Goal: Navigation & Orientation: Find specific page/section

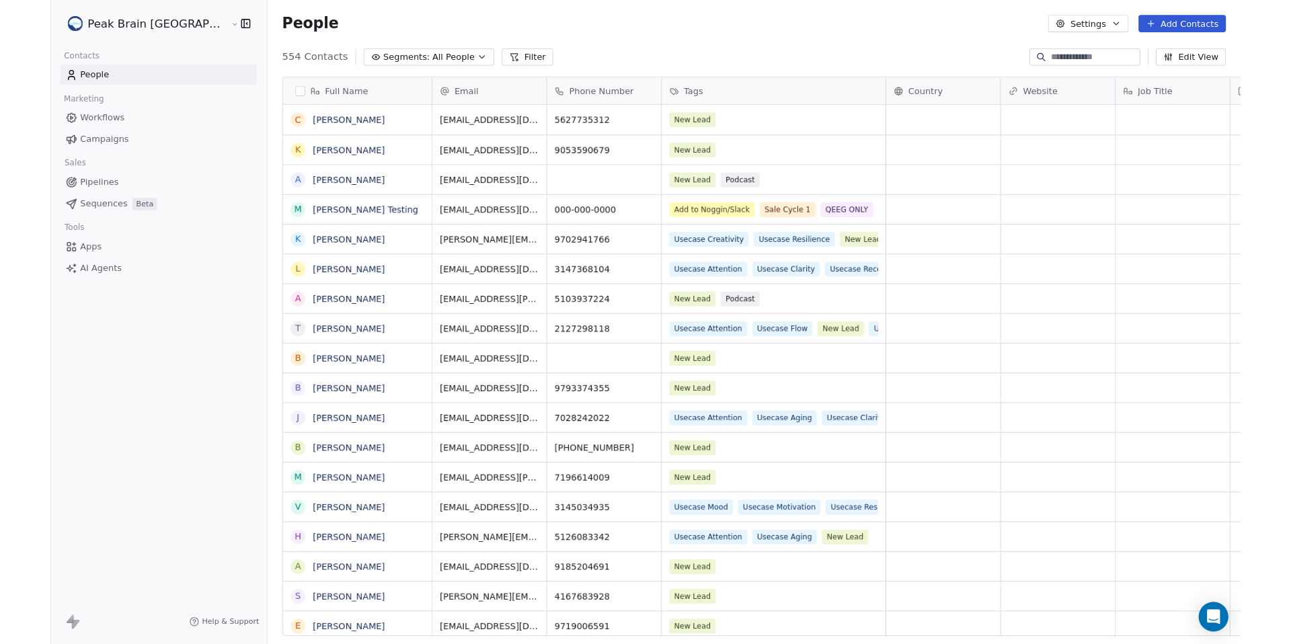
scroll to position [557, 1099]
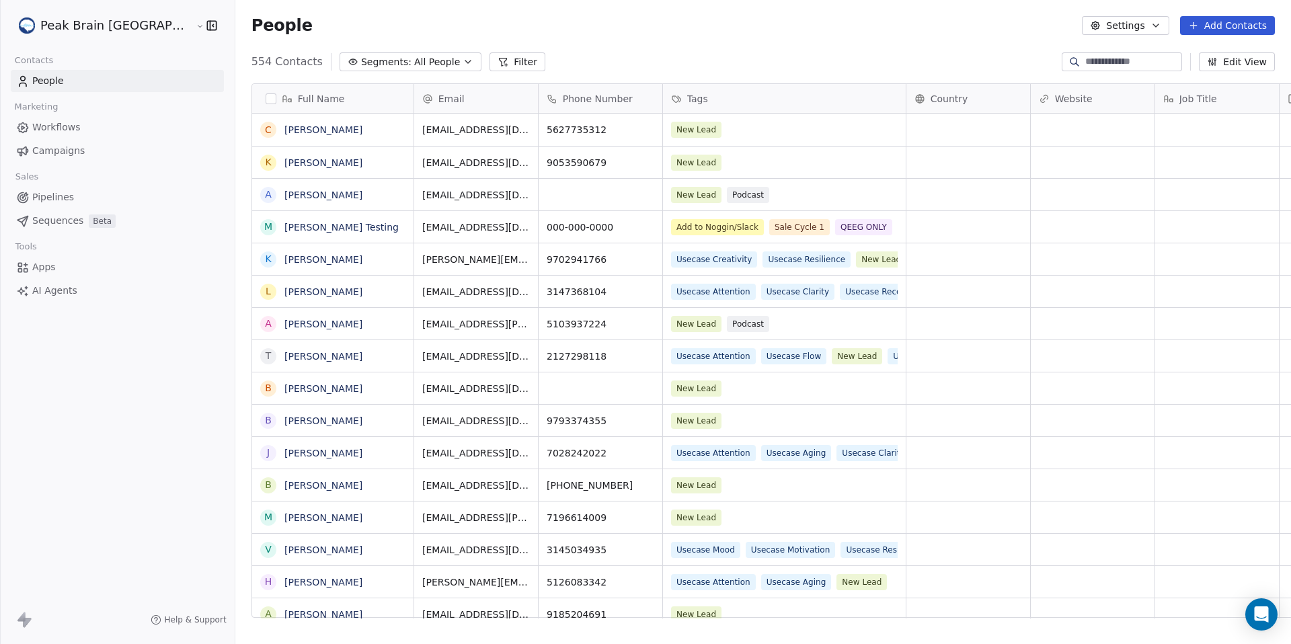
click at [80, 126] on link "Workflows" at bounding box center [117, 127] width 213 height 22
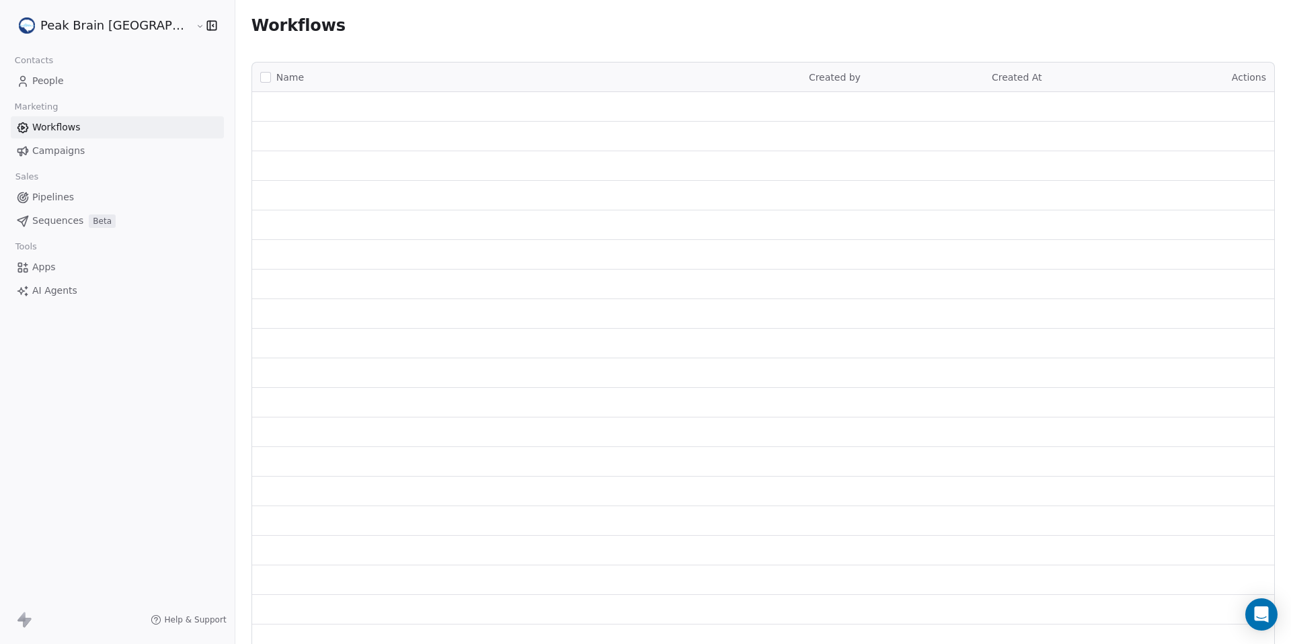
click at [84, 193] on link "Pipelines" at bounding box center [117, 197] width 213 height 22
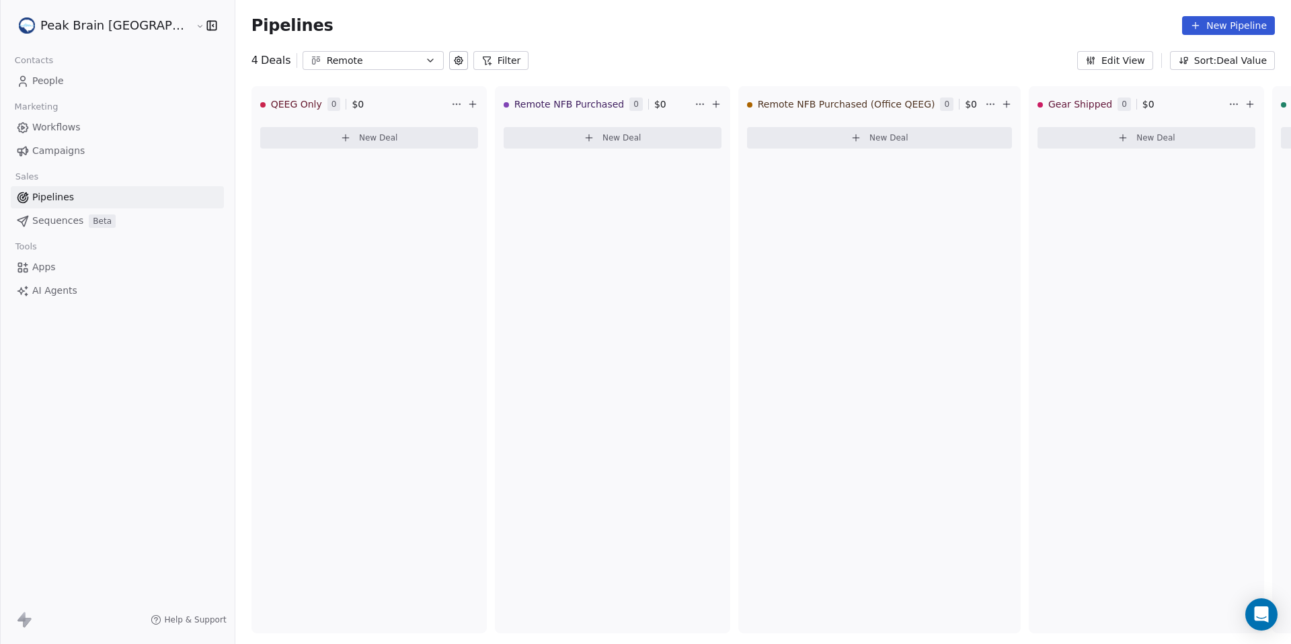
click at [344, 54] on div "Remote" at bounding box center [373, 61] width 93 height 14
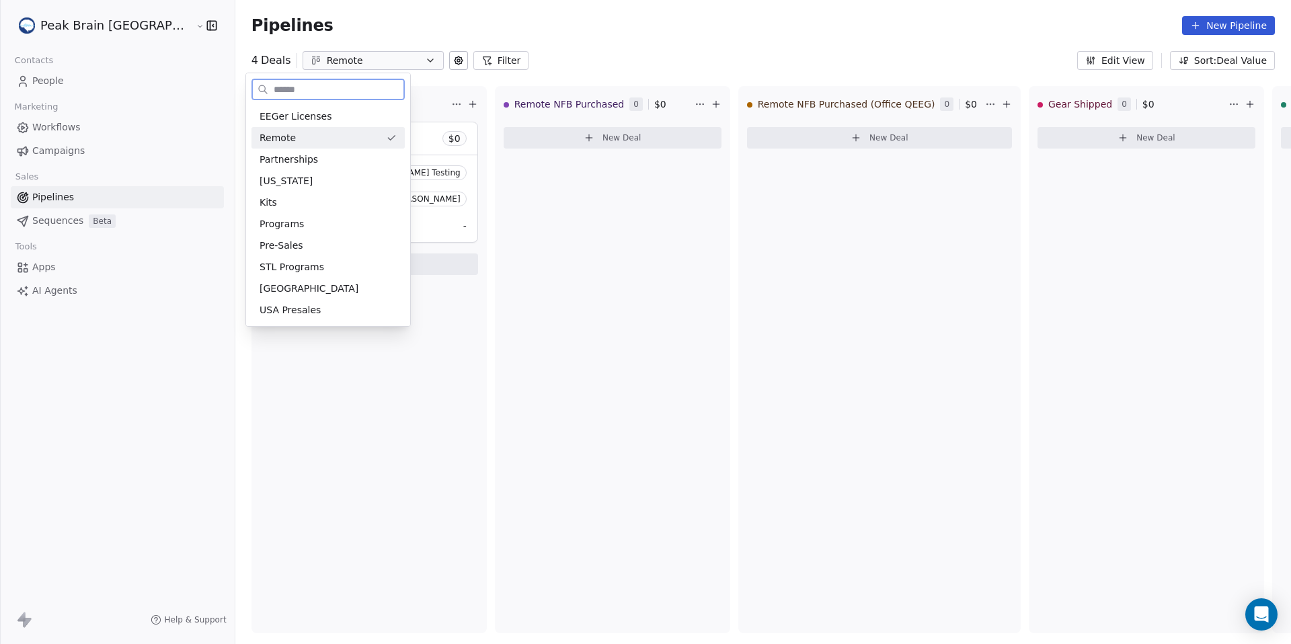
click at [366, 143] on div "Remote" at bounding box center [319, 138] width 121 height 14
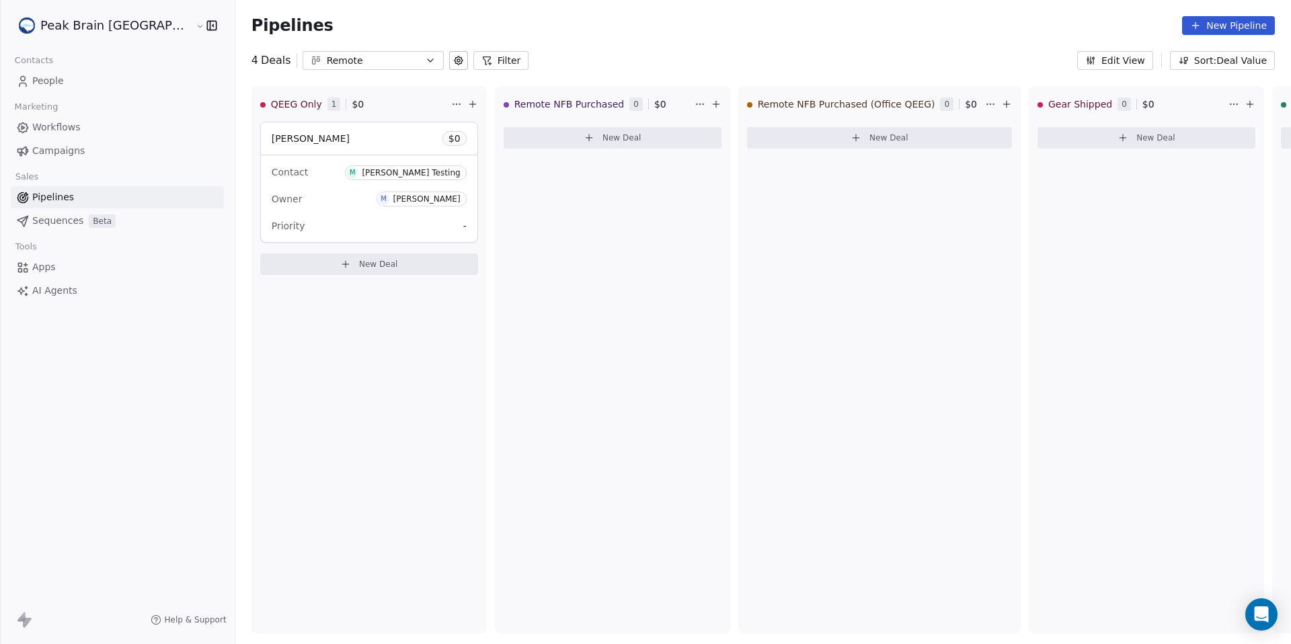
click at [64, 128] on span "Workflows" at bounding box center [56, 127] width 48 height 14
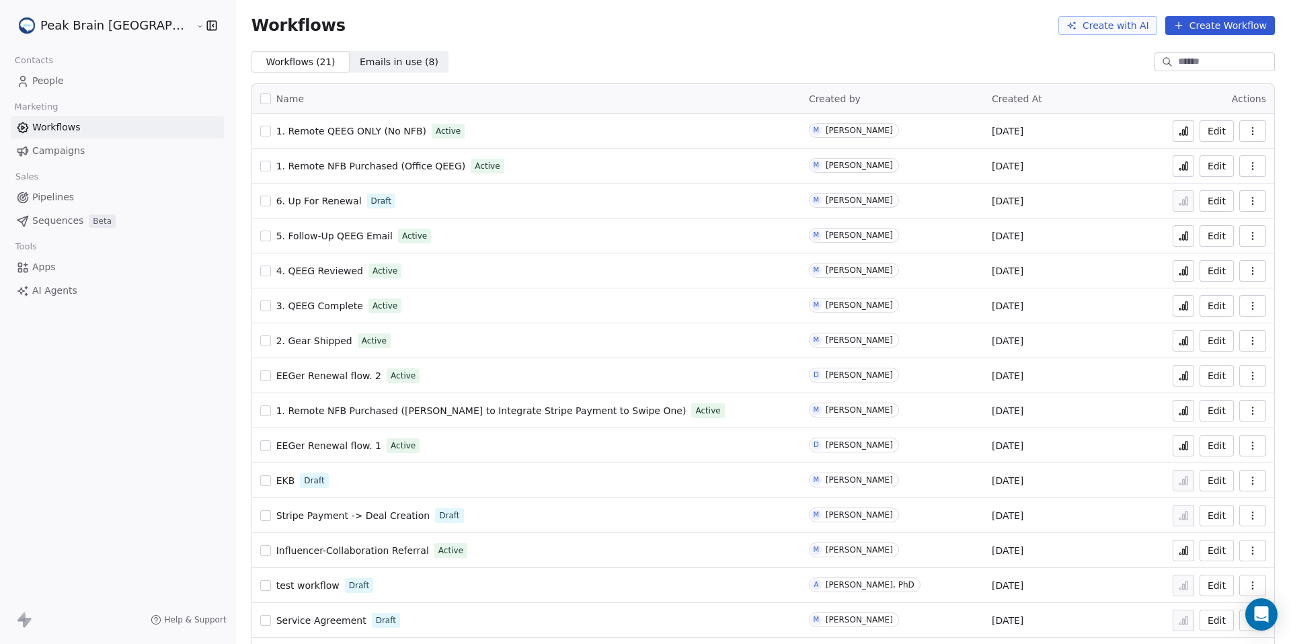
click at [303, 413] on span "1. Remote NFB Purchased ([PERSON_NAME] to Integrate Stripe Payment to Swipe One)" at bounding box center [481, 410] width 410 height 11
click at [321, 162] on span "1. Remote NFB Purchased (Office QEEG)" at bounding box center [371, 166] width 190 height 11
click at [68, 199] on span "Pipelines" at bounding box center [53, 197] width 42 height 14
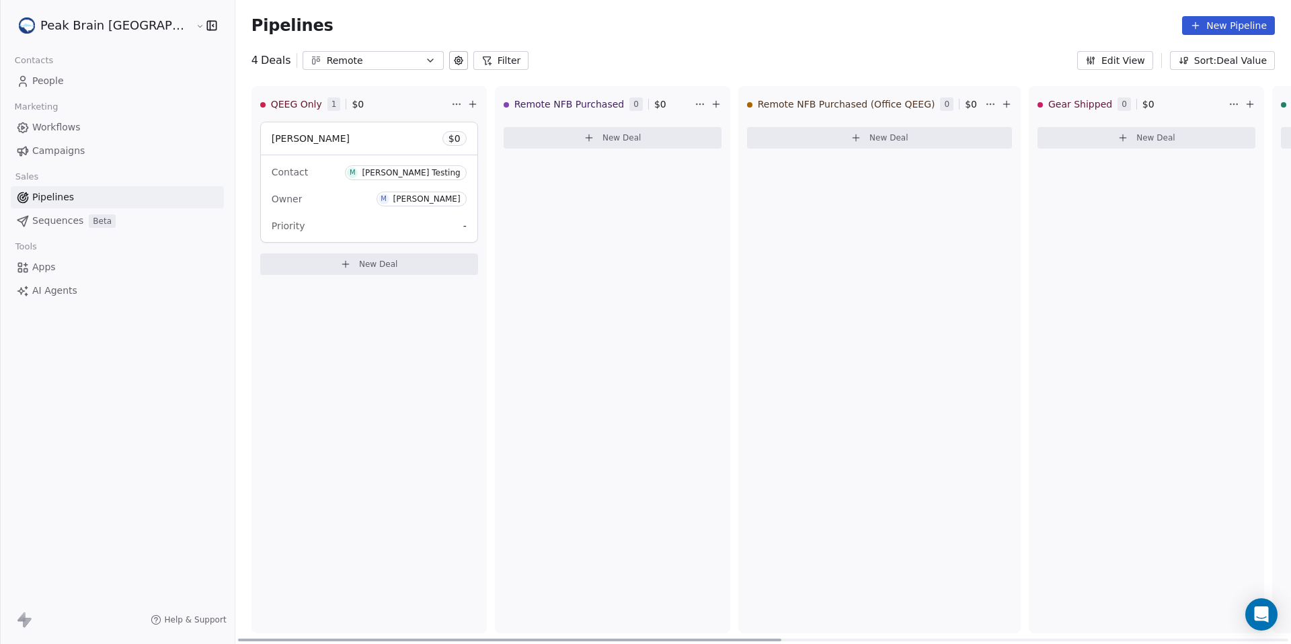
click at [471, 639] on div at bounding box center [509, 640] width 543 height 3
click at [327, 54] on div "Remote" at bounding box center [373, 61] width 93 height 14
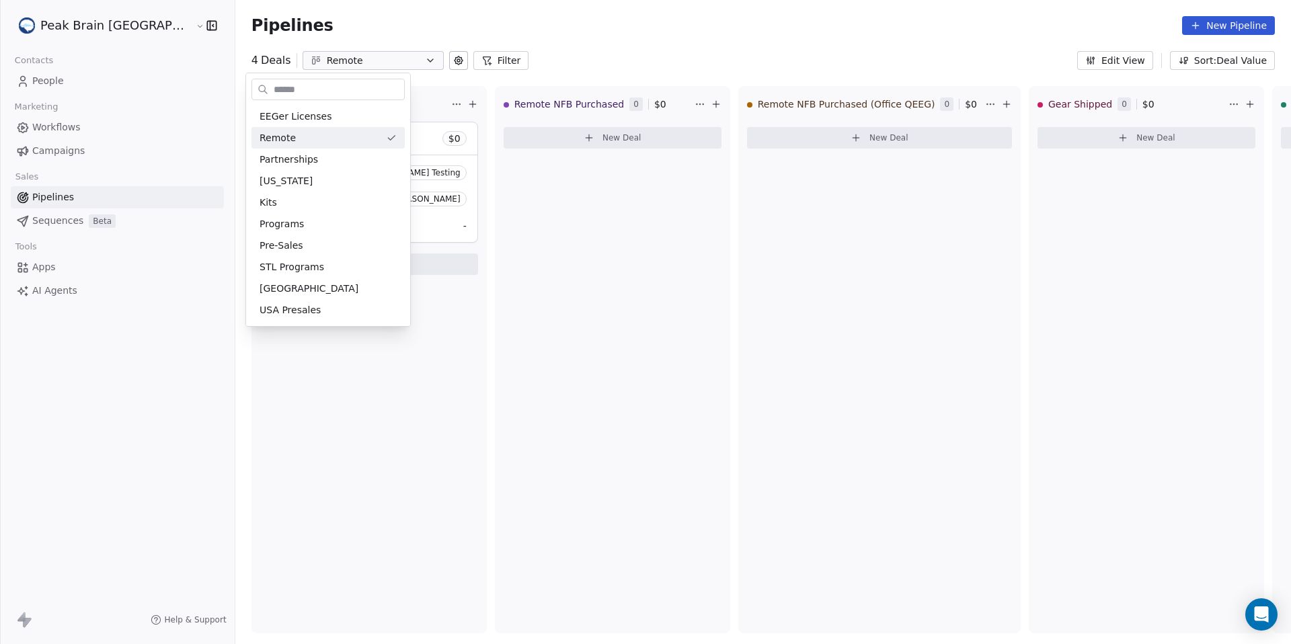
click at [319, 56] on html "Peak Brain USA Contacts People Marketing Workflows Campaigns Sales Pipelines Se…" at bounding box center [645, 322] width 1291 height 644
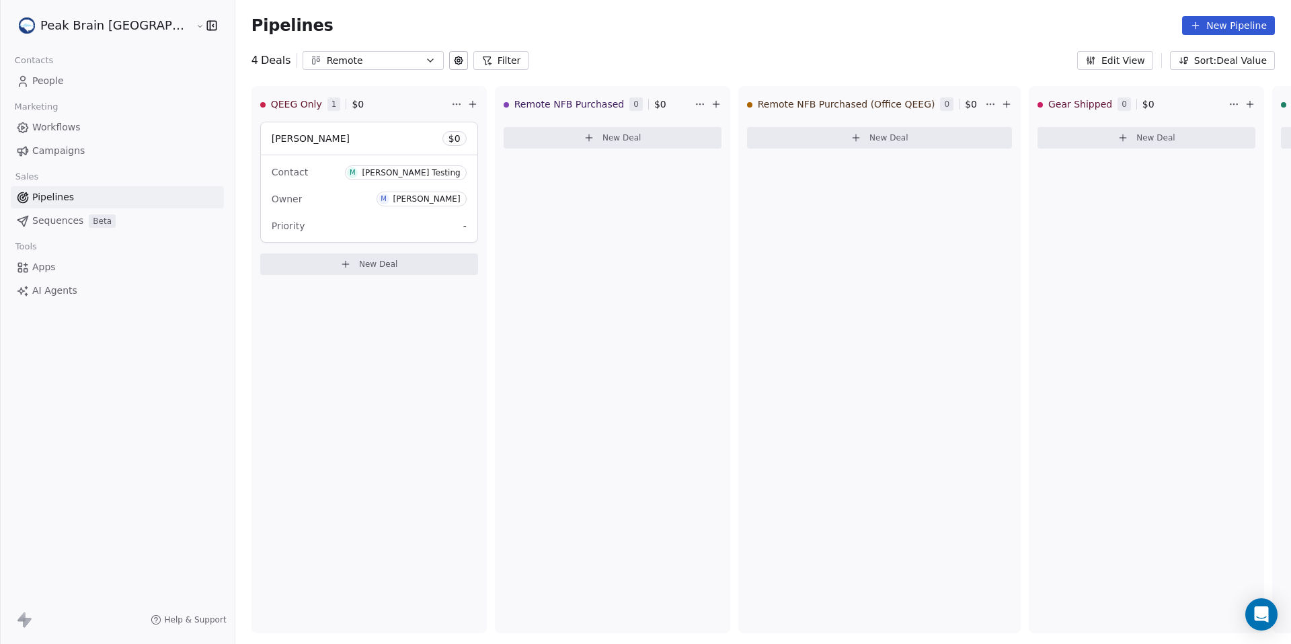
click at [339, 66] on div "Remote" at bounding box center [373, 61] width 93 height 14
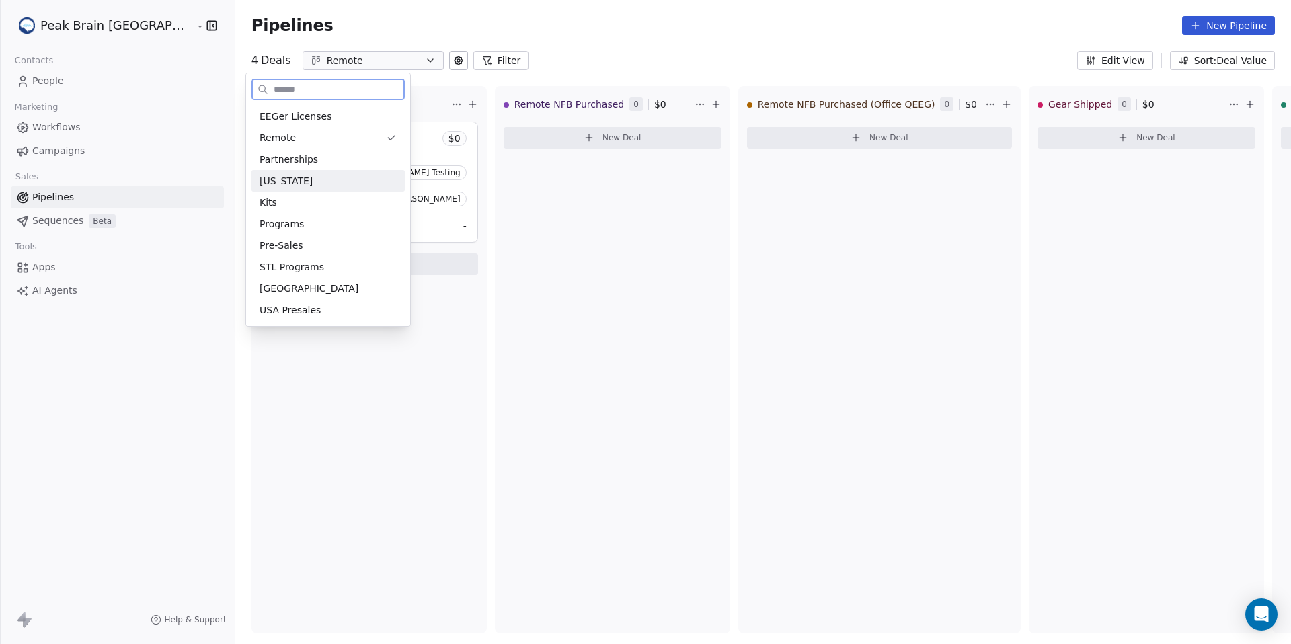
click at [338, 177] on div "Florida" at bounding box center [327, 181] width 137 height 14
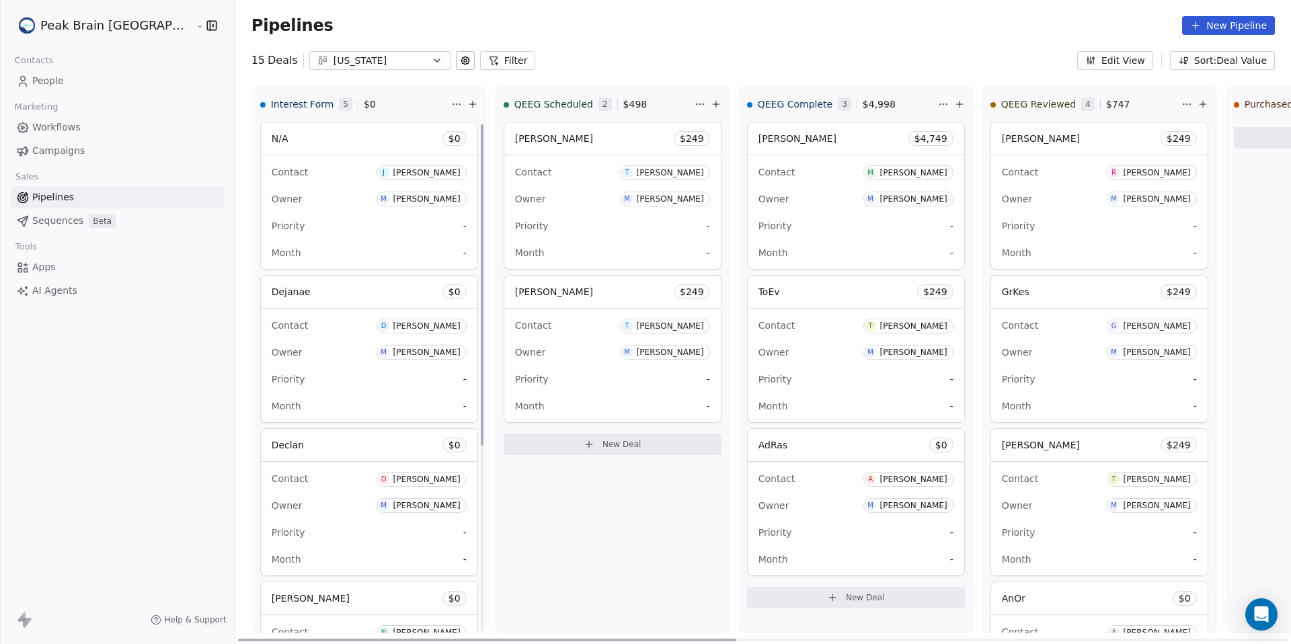
click at [286, 375] on div "Priority -" at bounding box center [369, 379] width 195 height 22
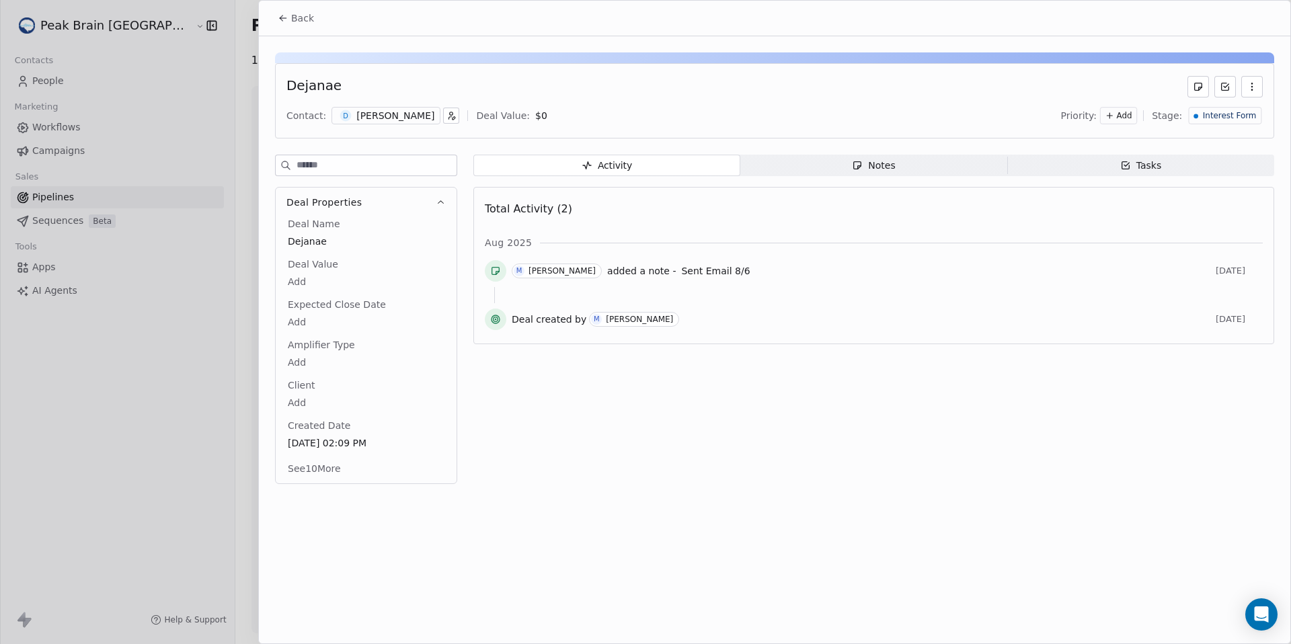
click at [802, 169] on span "Notes Notes" at bounding box center [873, 166] width 267 height 22
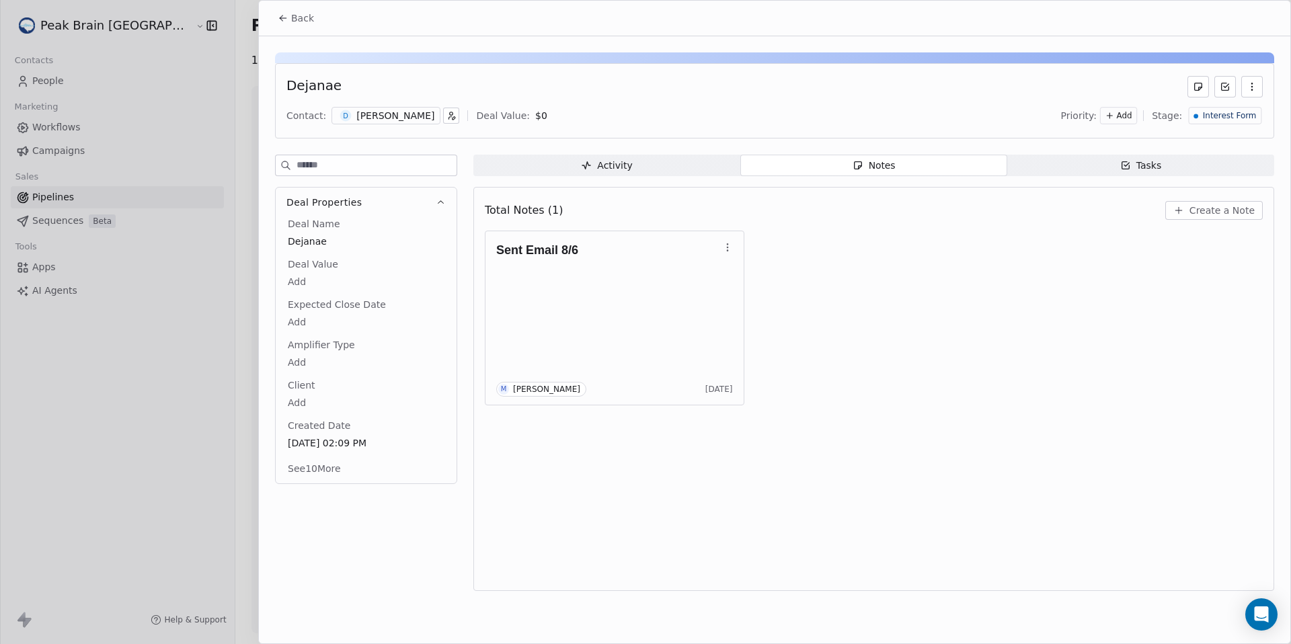
click at [310, 26] on button "Back" at bounding box center [296, 18] width 52 height 24
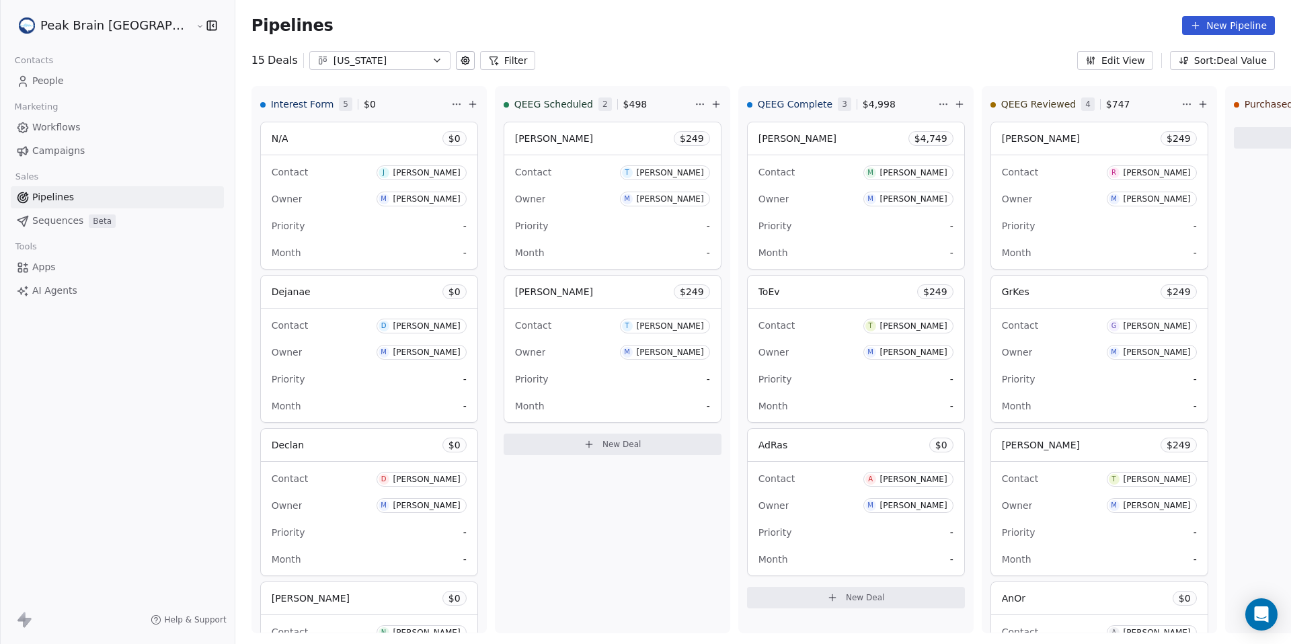
click at [333, 67] on div "Florida" at bounding box center [379, 61] width 93 height 14
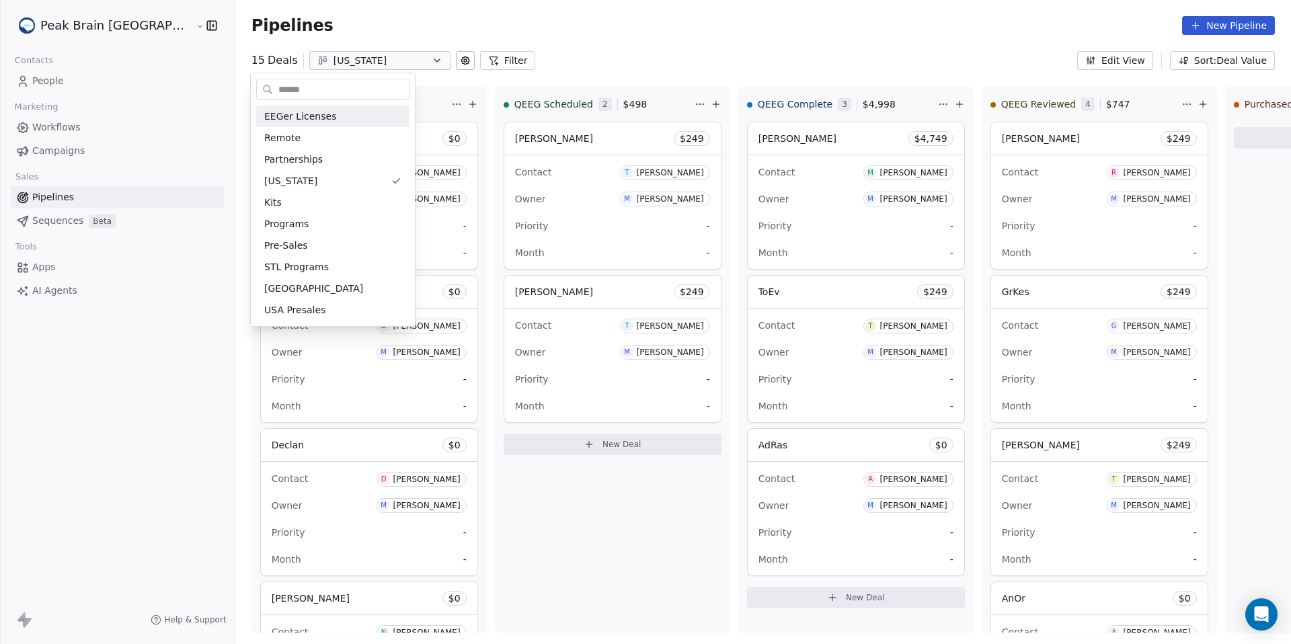
click at [331, 42] on html "Peak Brain USA Contacts People Marketing Workflows Campaigns Sales Pipelines Se…" at bounding box center [645, 322] width 1291 height 644
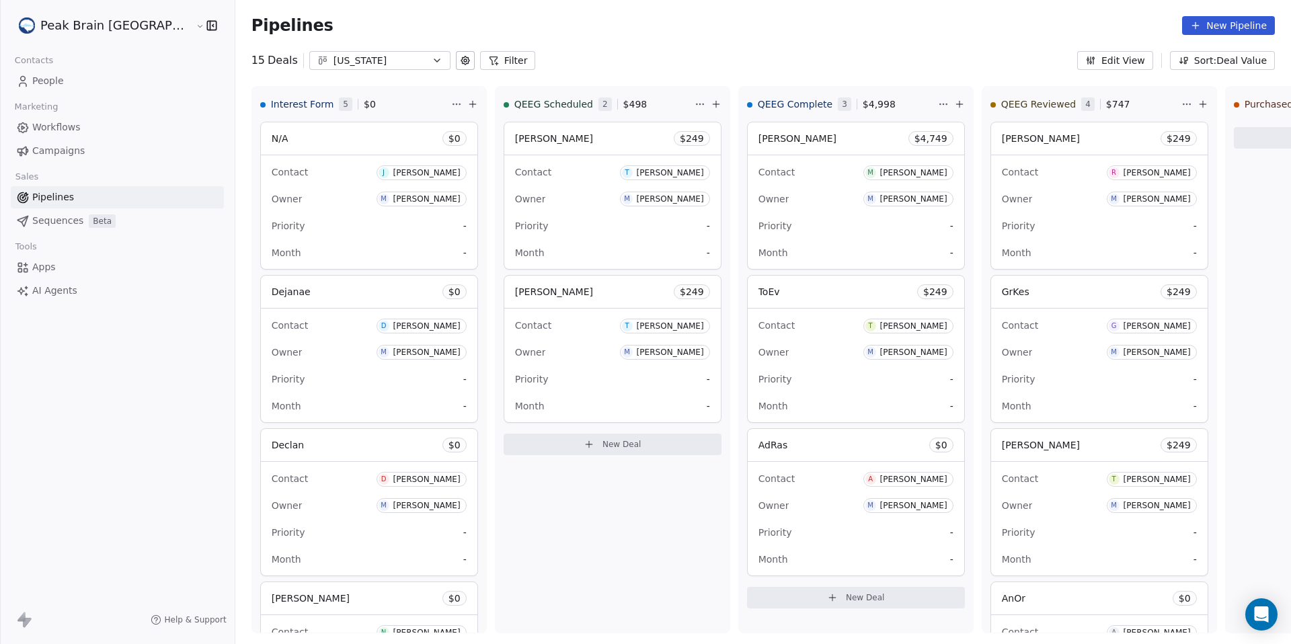
click at [333, 56] on div "Florida" at bounding box center [379, 61] width 93 height 14
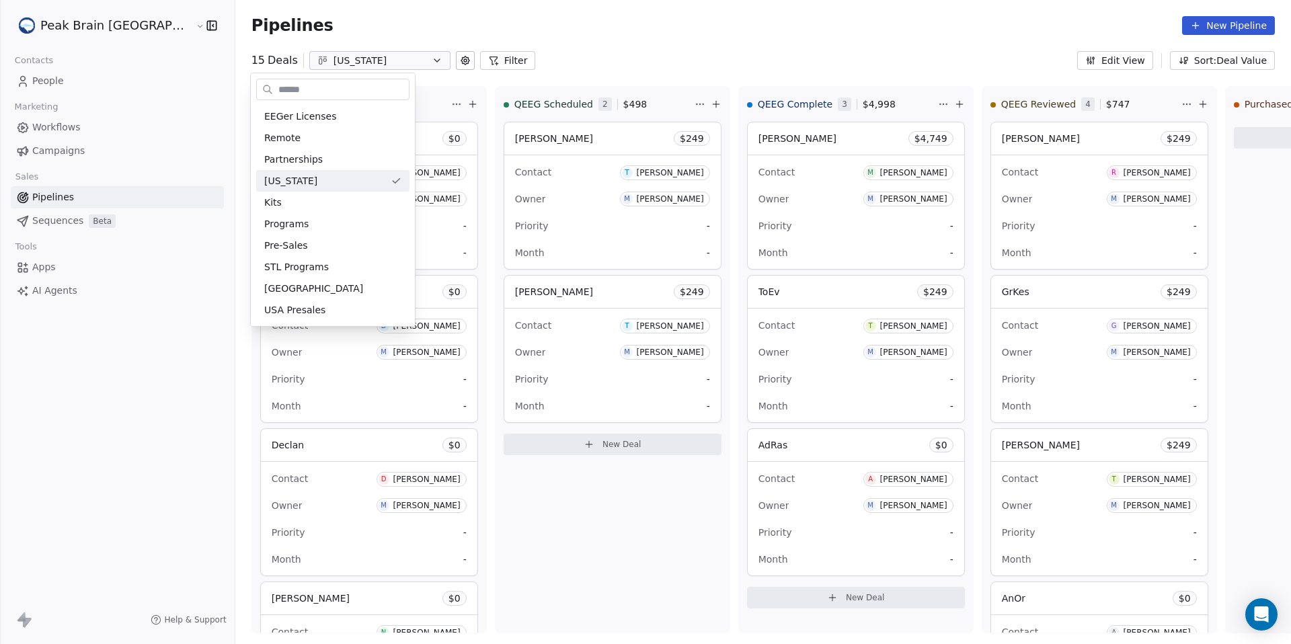
click at [211, 108] on html "Peak Brain USA Contacts People Marketing Workflows Campaigns Sales Pipelines Se…" at bounding box center [645, 322] width 1291 height 644
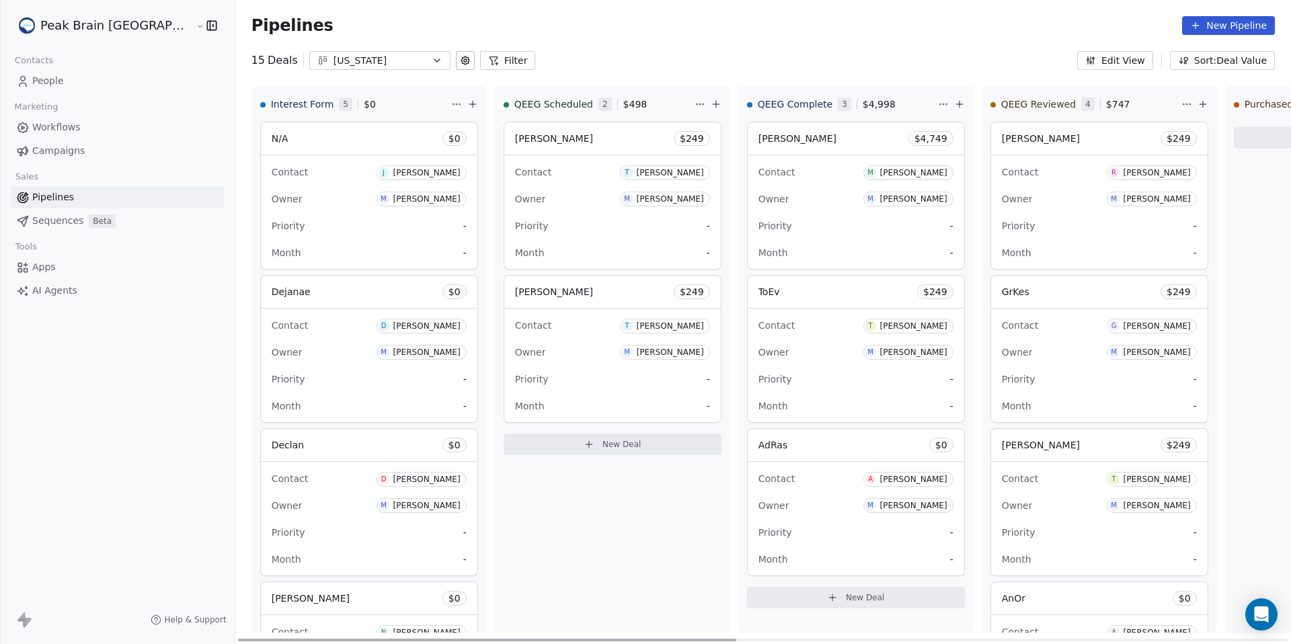
click at [772, 177] on div "Contact M Megan Sample" at bounding box center [855, 172] width 195 height 22
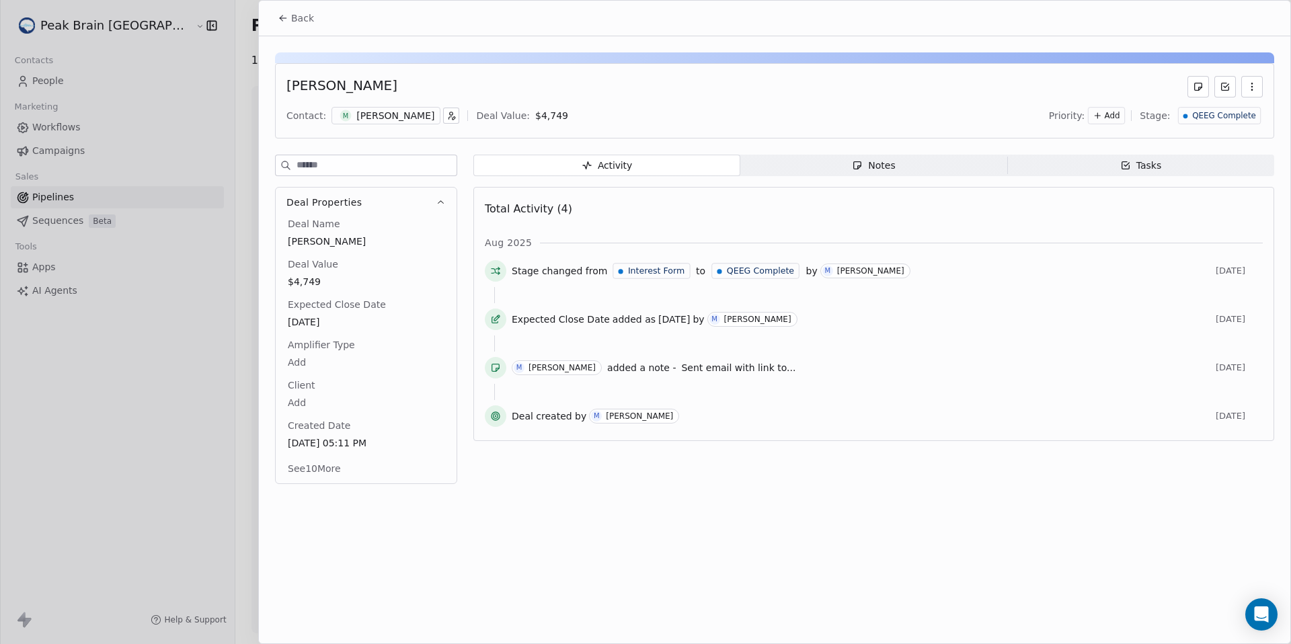
click at [286, 13] on icon at bounding box center [283, 18] width 11 height 11
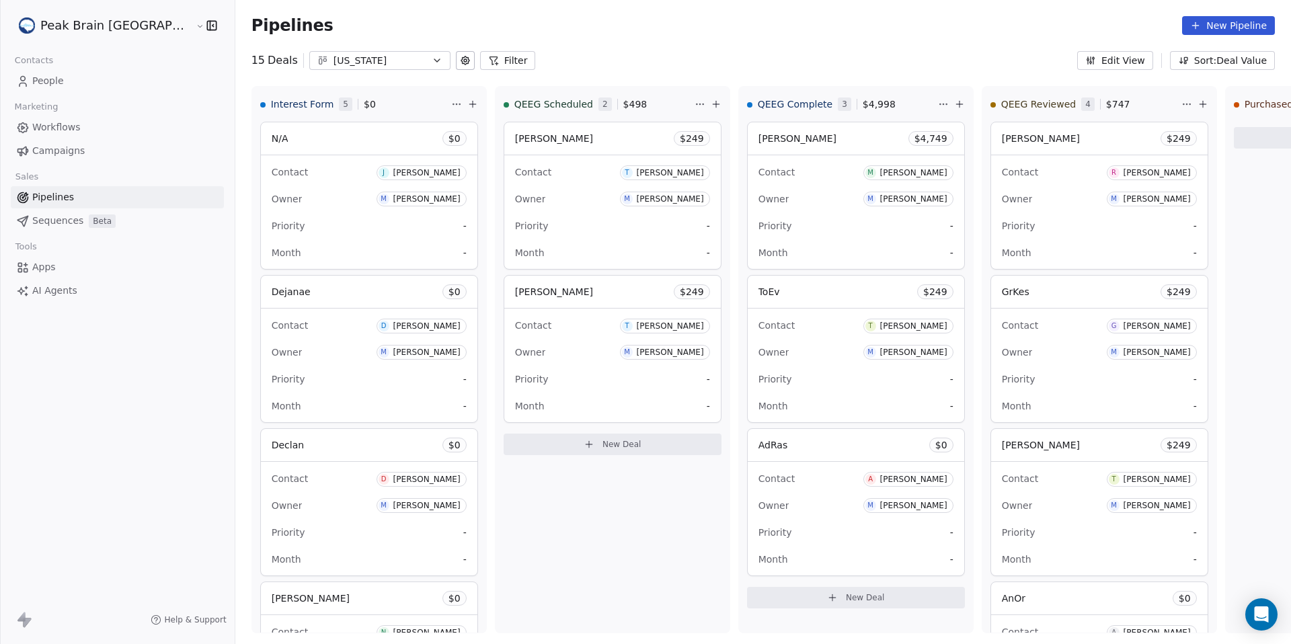
click at [333, 63] on div "Florida" at bounding box center [379, 61] width 93 height 14
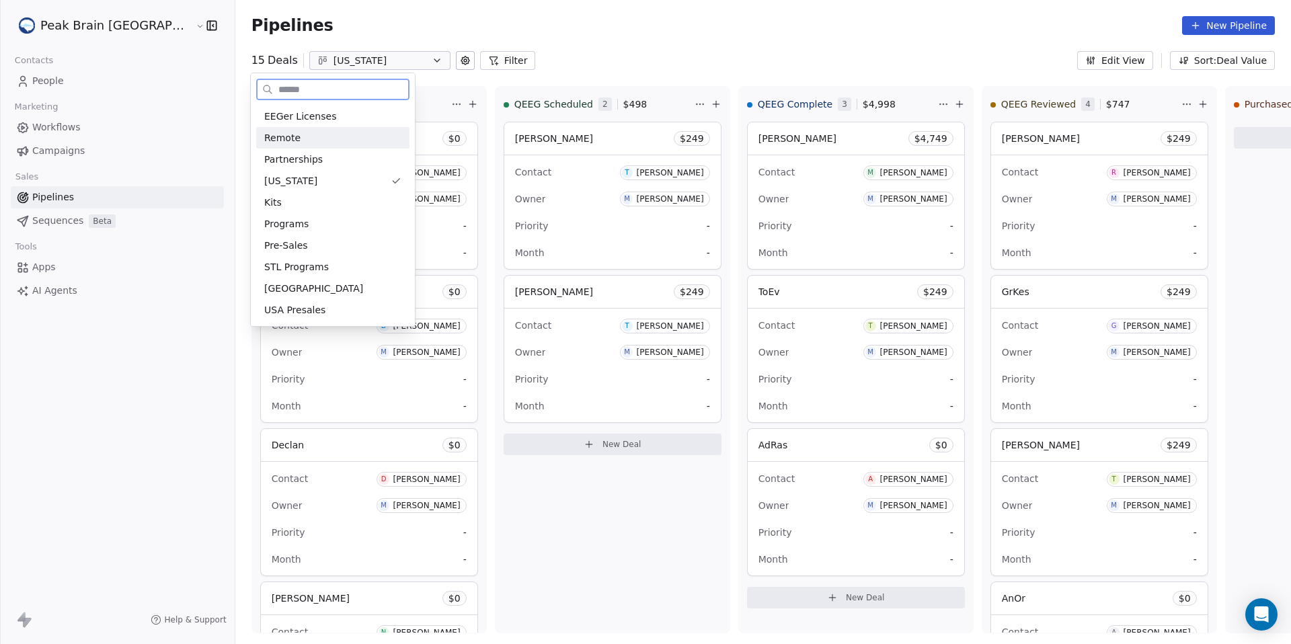
click at [309, 137] on div "Remote" at bounding box center [332, 138] width 137 height 14
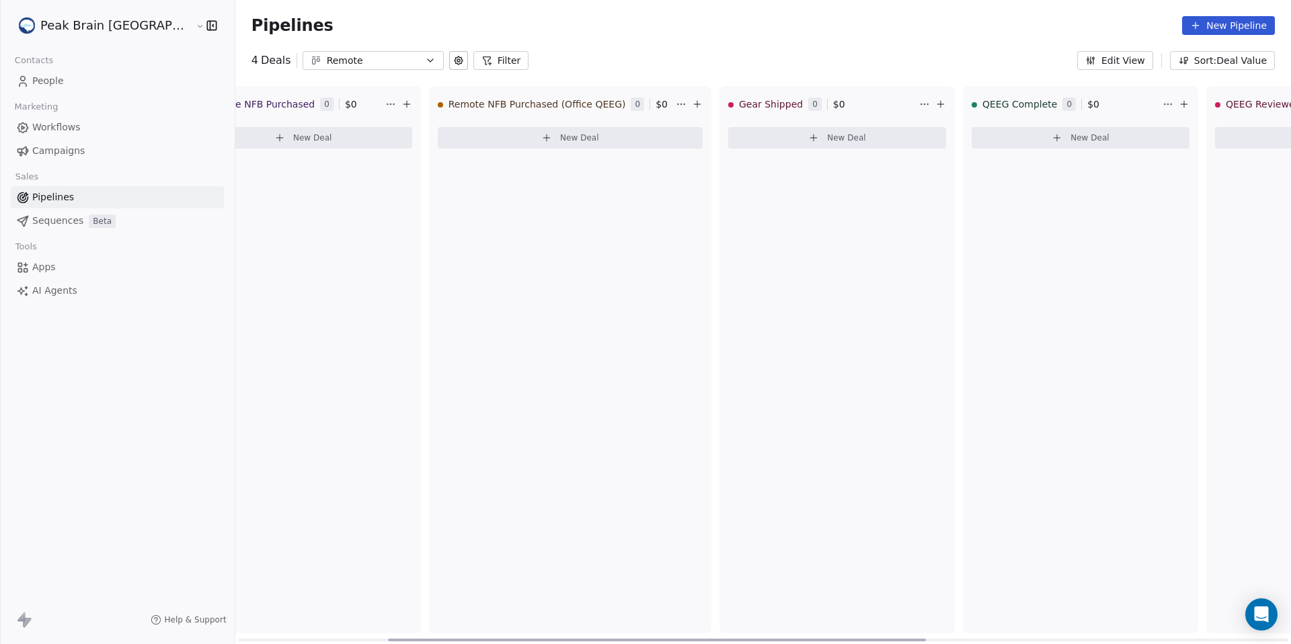
scroll to position [0, 315]
drag, startPoint x: 635, startPoint y: 639, endPoint x: 788, endPoint y: 637, distance: 152.6
click at [788, 639] on div at bounding box center [657, 640] width 538 height 3
click at [86, 130] on link "Workflows" at bounding box center [117, 127] width 213 height 22
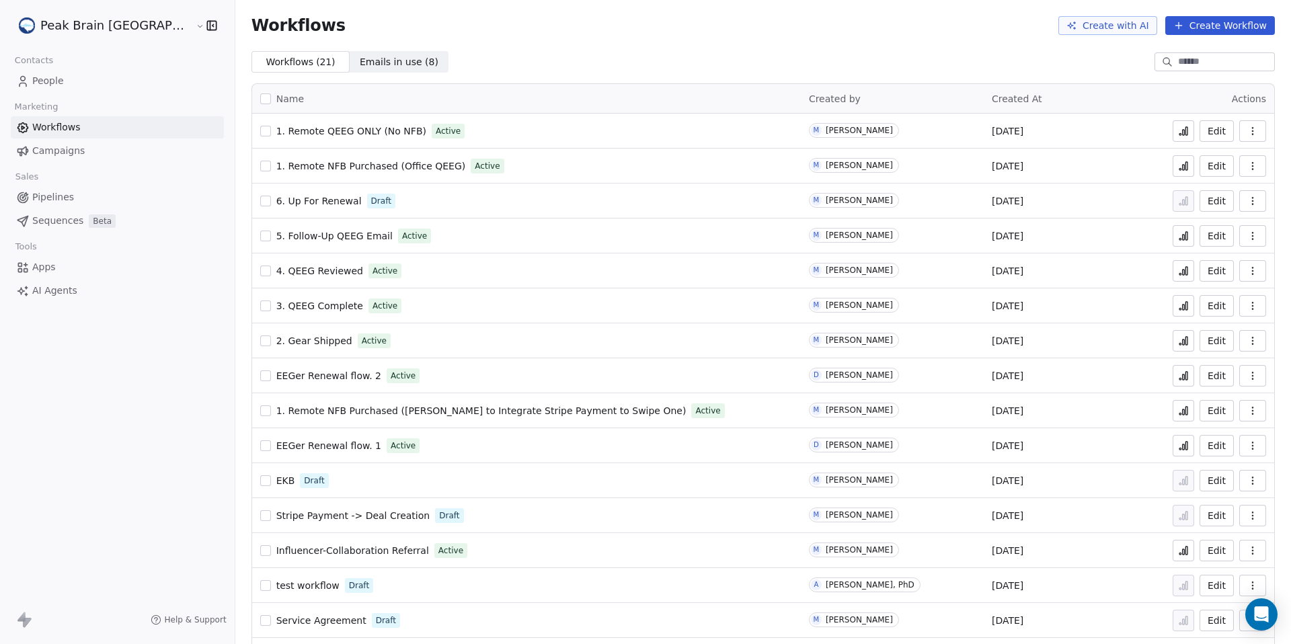
click at [285, 341] on span "2. Gear Shipped" at bounding box center [314, 340] width 76 height 11
click at [72, 195] on span "Pipelines" at bounding box center [53, 197] width 42 height 14
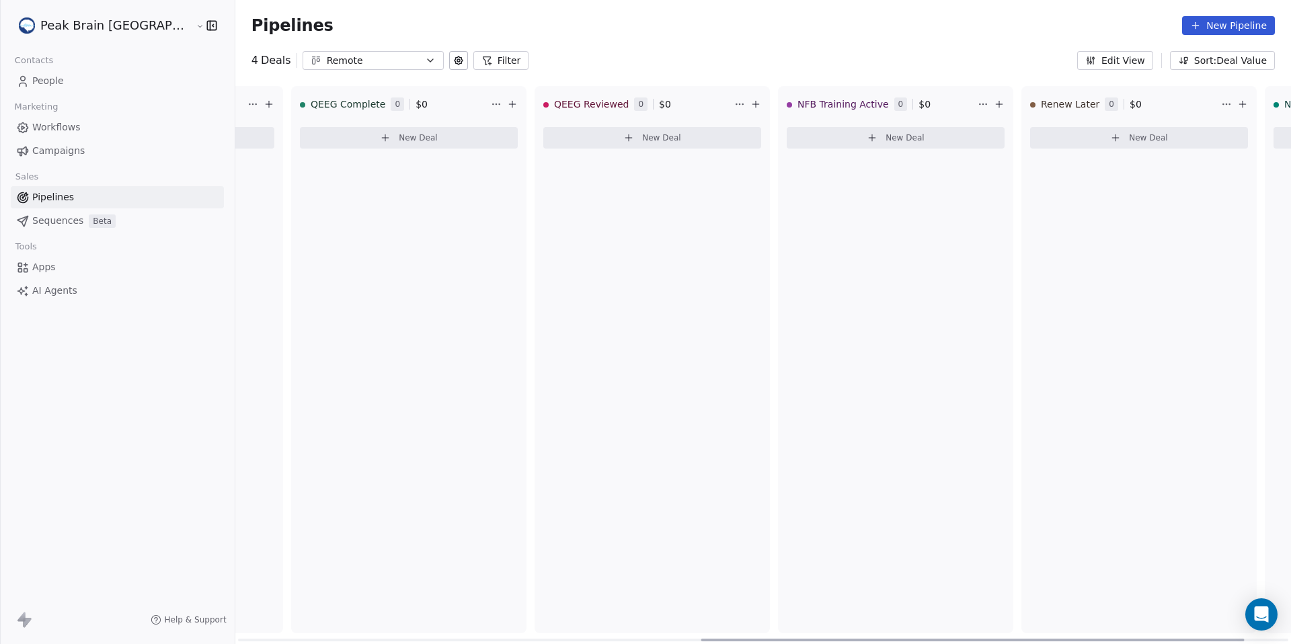
scroll to position [0, 983]
drag, startPoint x: 300, startPoint y: 634, endPoint x: 782, endPoint y: 643, distance: 481.4
click at [782, 641] on div at bounding box center [990, 640] width 543 height 3
click at [63, 128] on span "Workflows" at bounding box center [56, 127] width 48 height 14
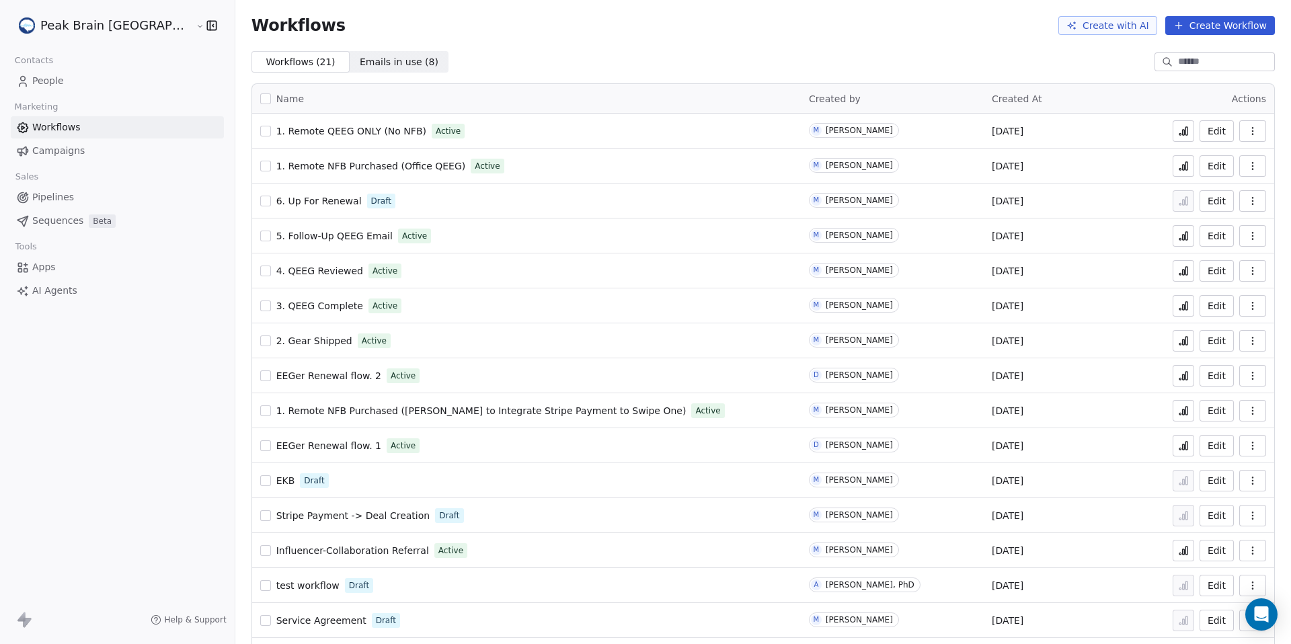
click at [276, 234] on span "5. Follow-Up QEEG Email" at bounding box center [334, 236] width 116 height 11
click at [317, 416] on link "1. Remote NFB Purchased ([PERSON_NAME] to Integrate Stripe Payment to Swipe One)" at bounding box center [481, 410] width 410 height 13
click at [276, 307] on span "3. QEEG Complete" at bounding box center [319, 305] width 87 height 11
click at [292, 268] on span "4. QEEG Reviewed" at bounding box center [319, 271] width 87 height 11
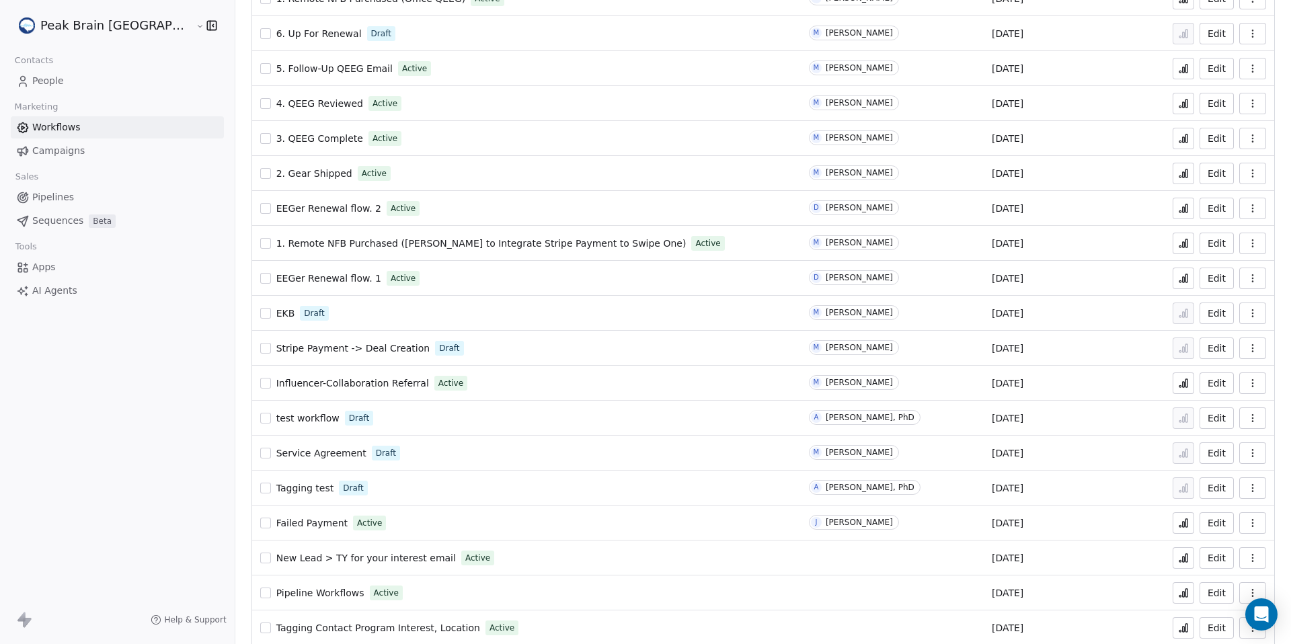
scroll to position [215, 0]
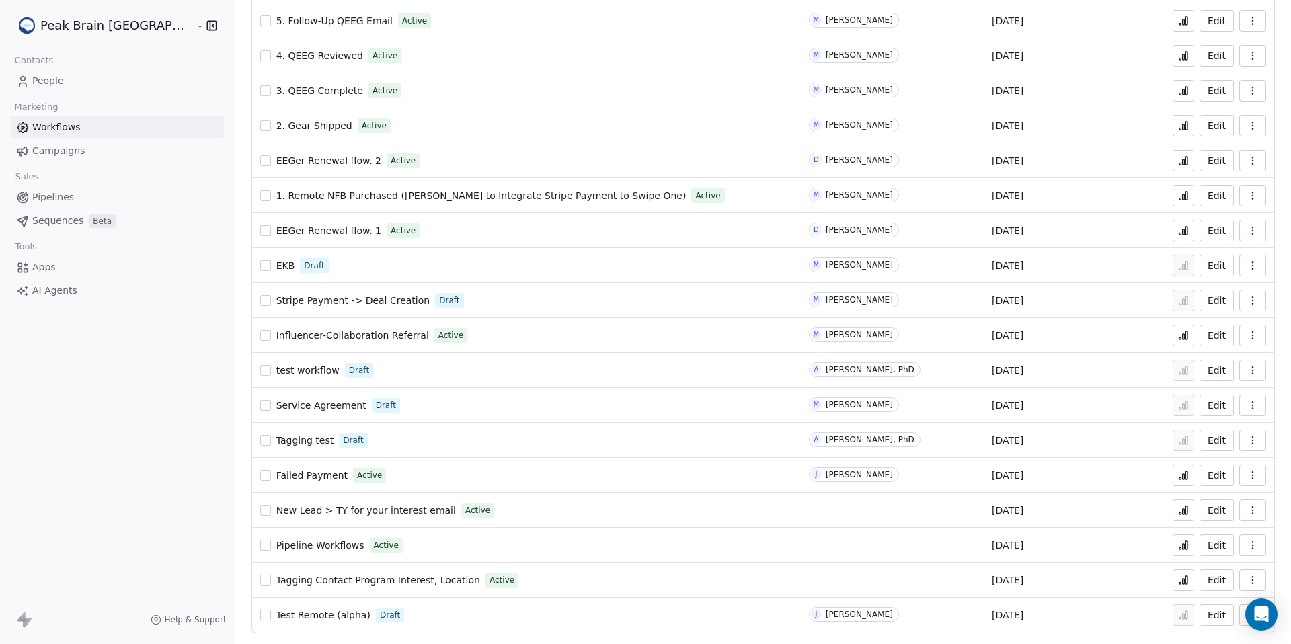
click at [337, 513] on span "New Lead > TY for your interest email" at bounding box center [365, 510] width 179 height 11
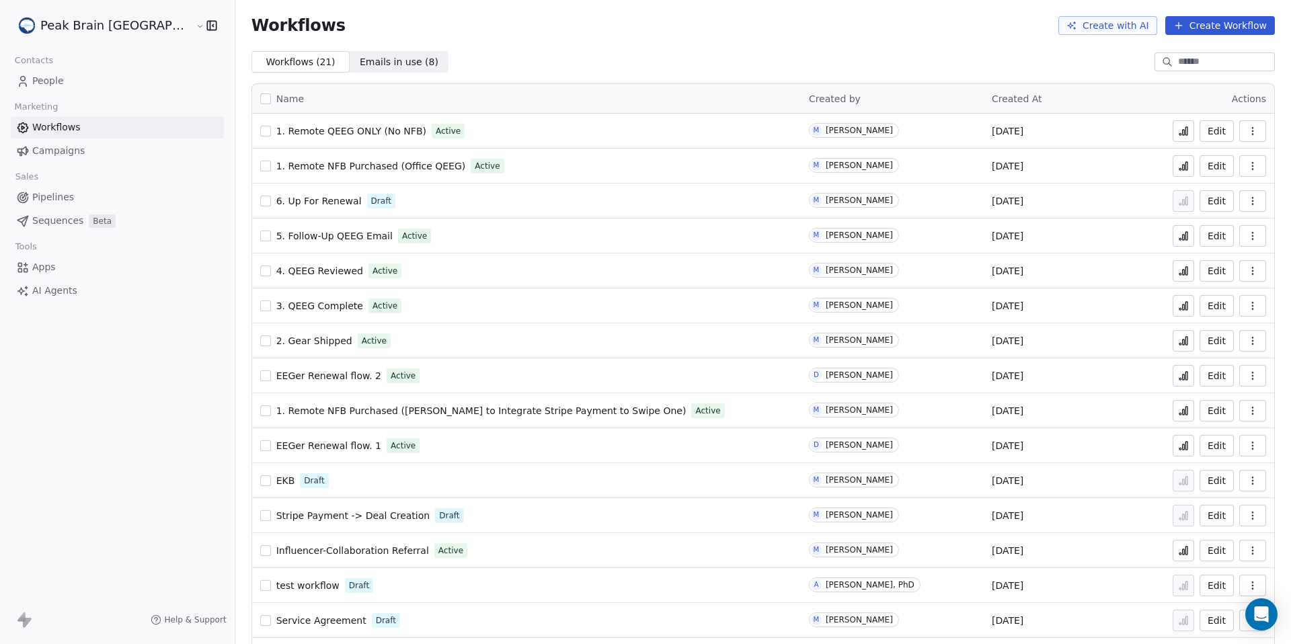
click at [109, 195] on link "Pipelines" at bounding box center [117, 197] width 213 height 22
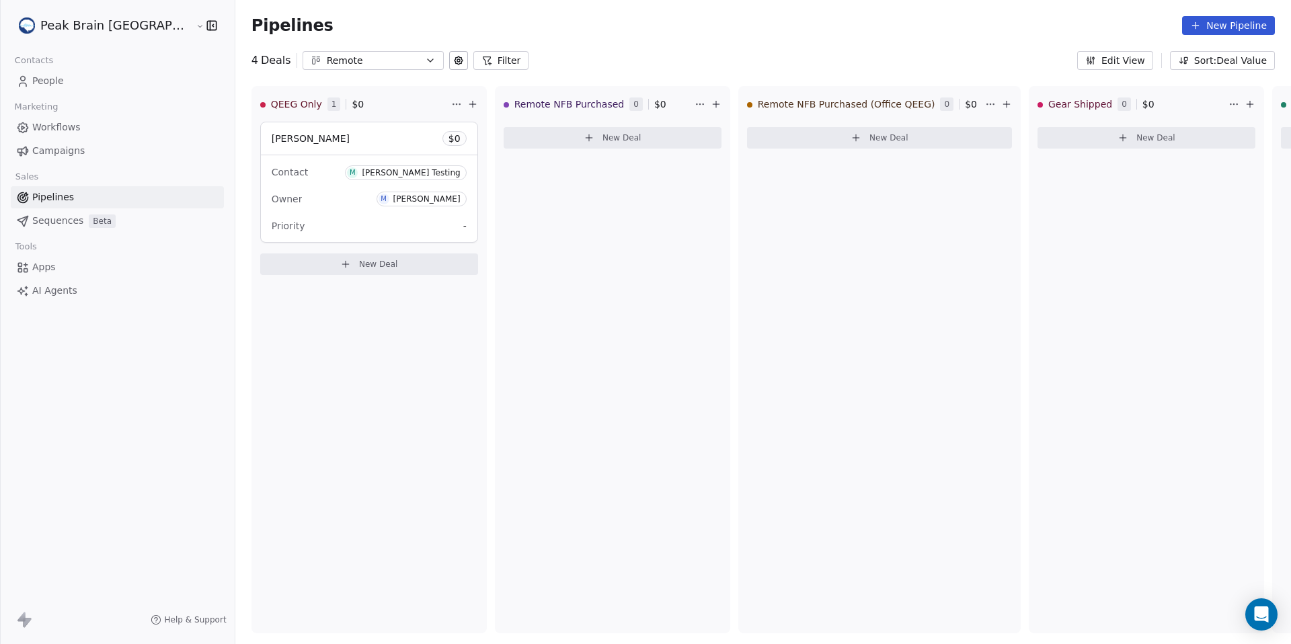
click at [327, 66] on div "Remote" at bounding box center [373, 61] width 93 height 14
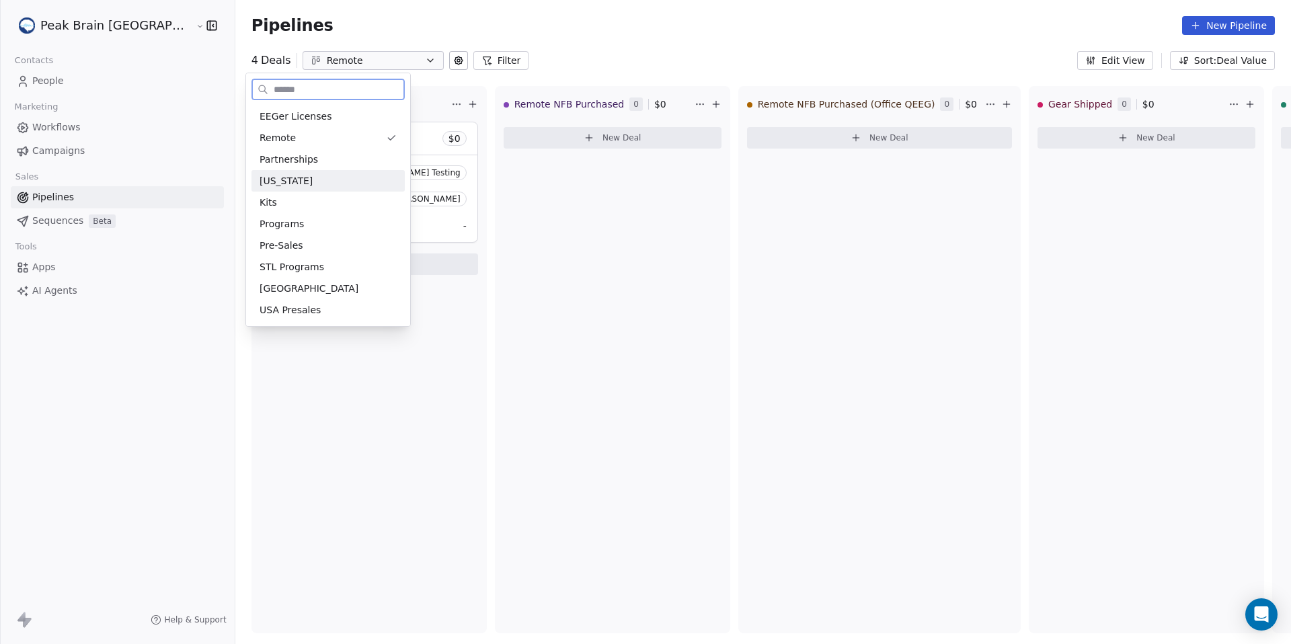
click at [337, 186] on div "[US_STATE]" at bounding box center [327, 181] width 137 height 14
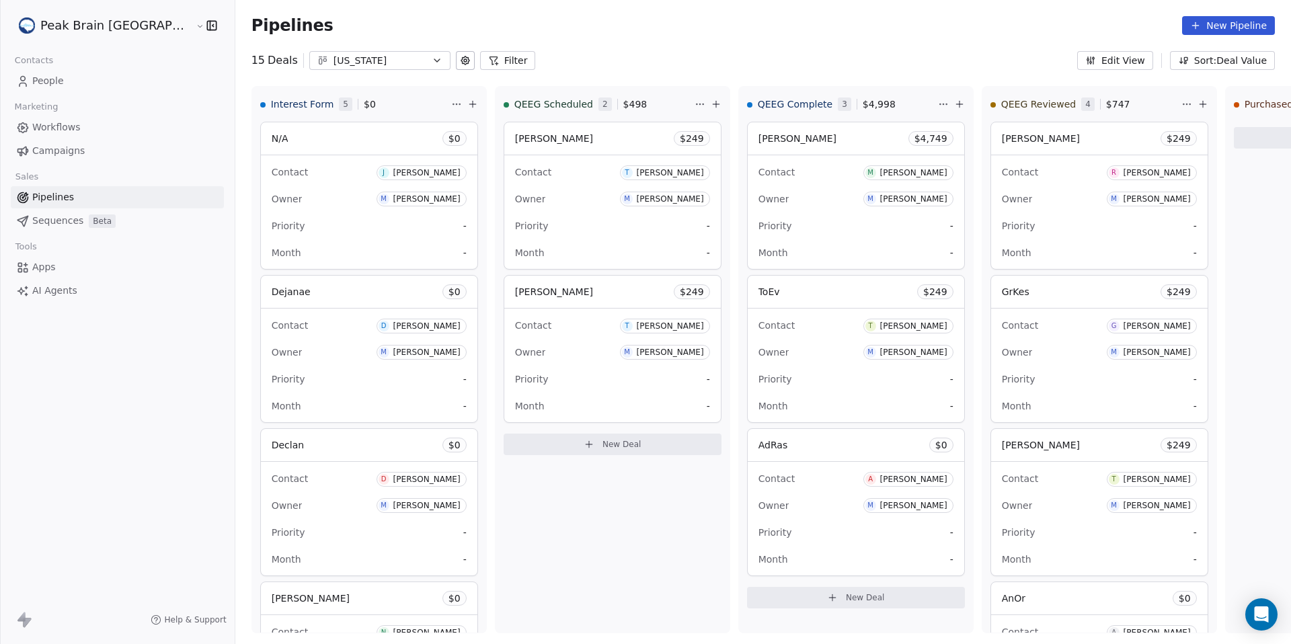
click at [333, 62] on div "[US_STATE]" at bounding box center [379, 61] width 93 height 14
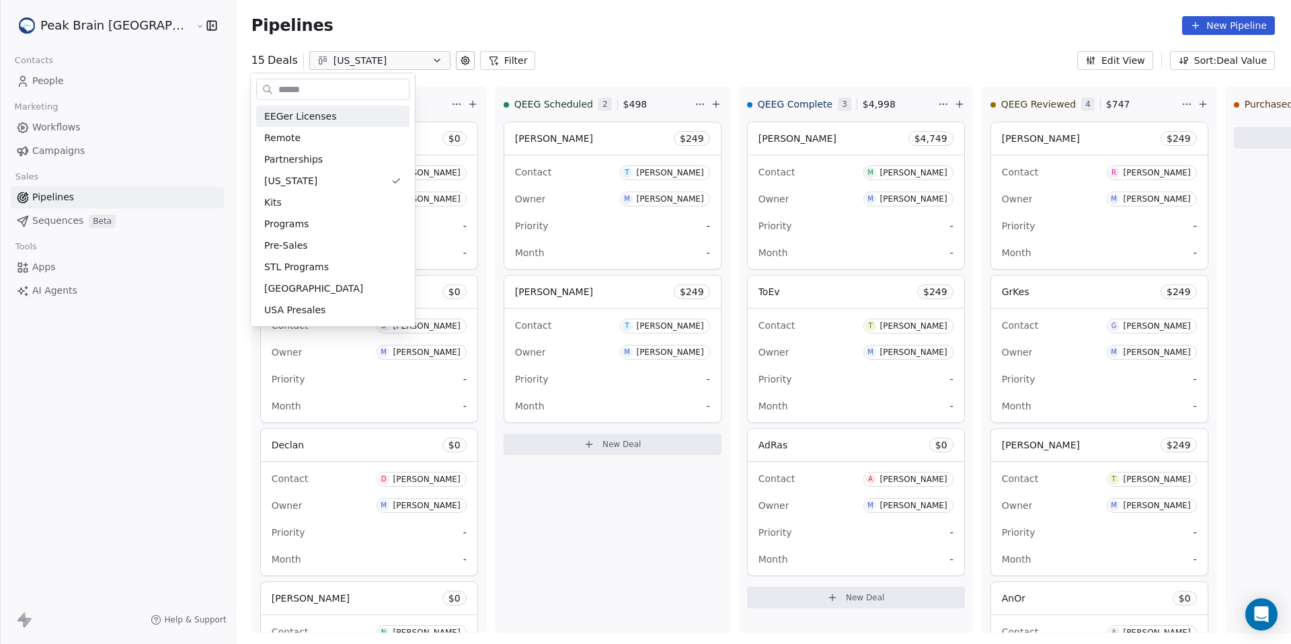
click at [495, 87] on html "Peak Brain [GEOGRAPHIC_DATA] Contacts People Marketing Workflows Campaigns Sale…" at bounding box center [645, 322] width 1291 height 644
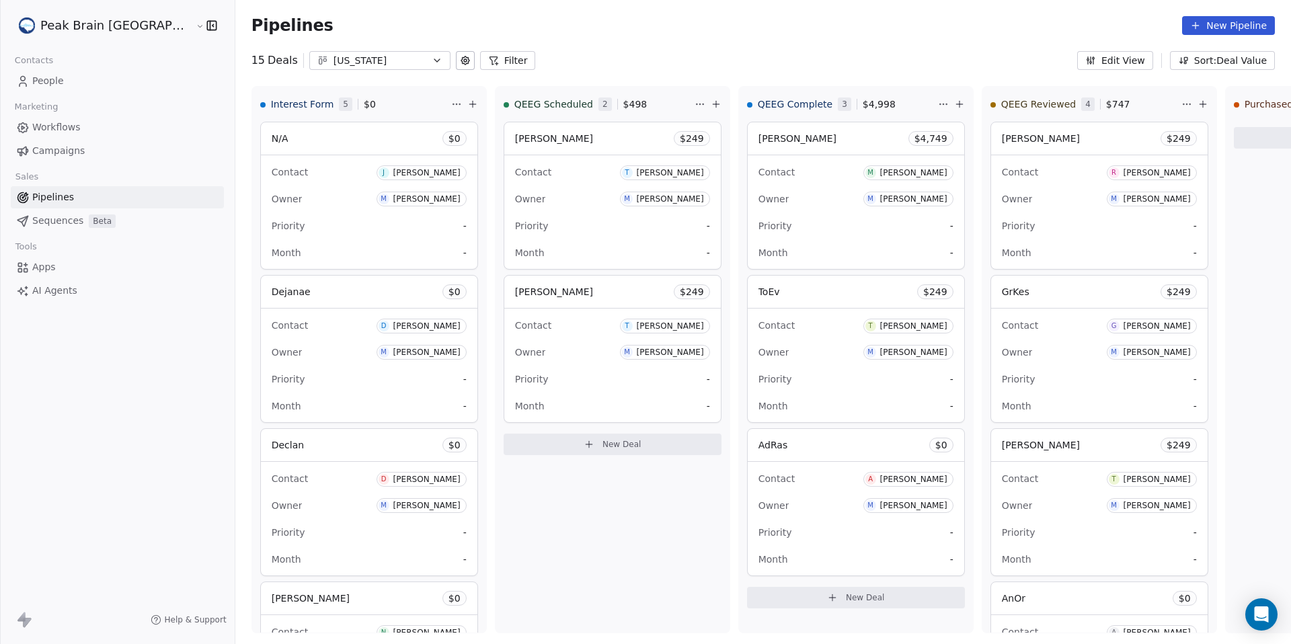
click at [333, 61] on div "[US_STATE]" at bounding box center [379, 61] width 93 height 14
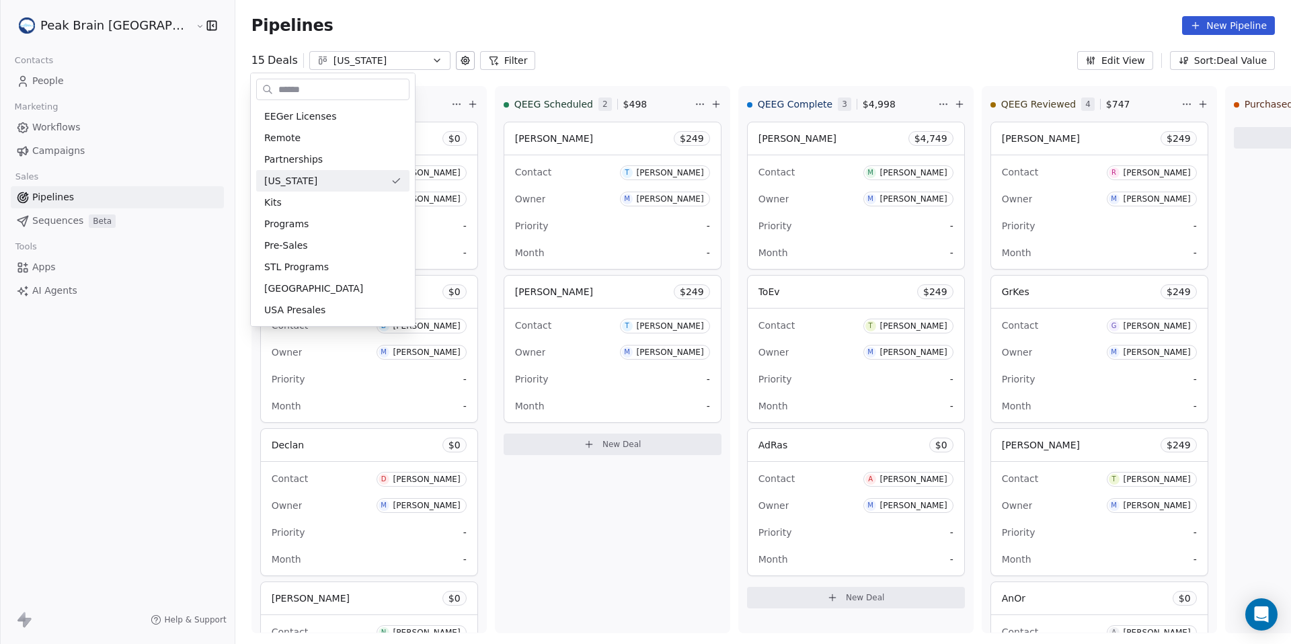
click at [306, 30] on html "Peak Brain [GEOGRAPHIC_DATA] Contacts People Marketing Workflows Campaigns Sale…" at bounding box center [645, 322] width 1291 height 644
